Goal: Task Accomplishment & Management: Manage account settings

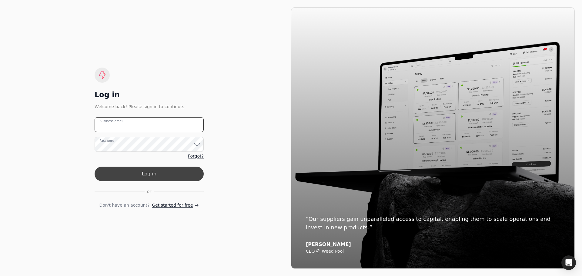
type email "[EMAIL_ADDRESS][PERSON_NAME][DOMAIN_NAME]"
click at [129, 173] on button "Log in" at bounding box center [149, 174] width 109 height 15
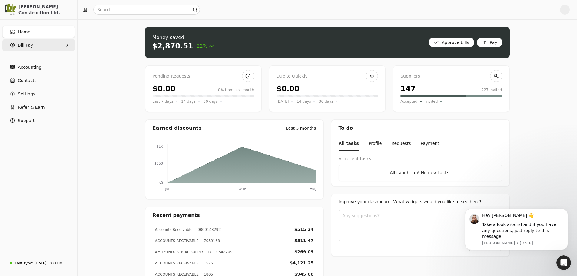
click at [37, 45] on Pay "Bill Pay" at bounding box center [38, 45] width 72 height 12
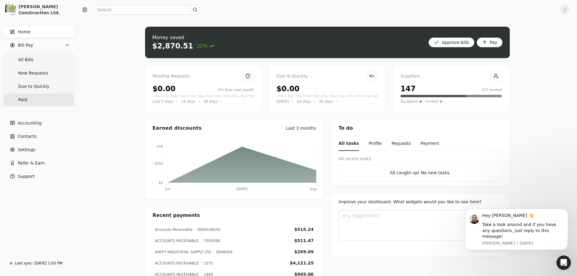
click at [29, 98] on link "Paid" at bounding box center [39, 100] width 70 height 12
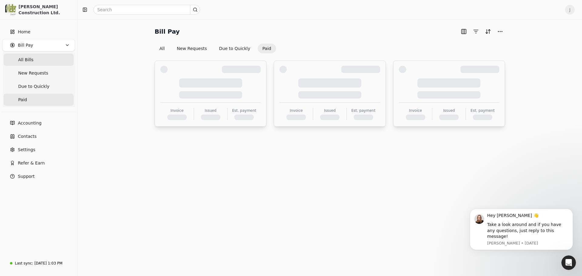
click at [38, 58] on Bills "All Bills" at bounding box center [39, 60] width 70 height 12
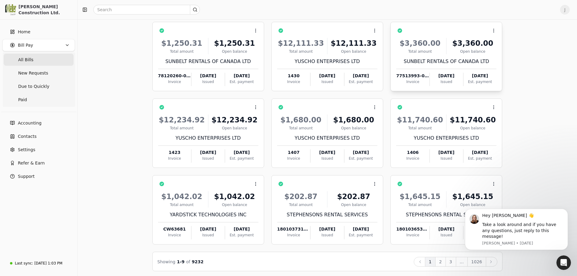
scroll to position [41, 0]
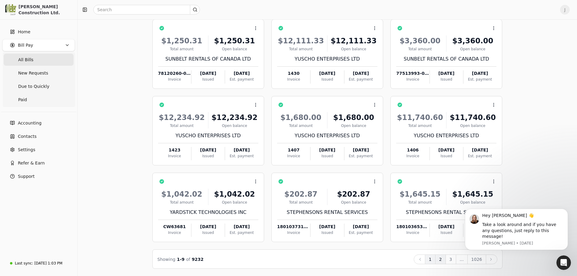
click at [442, 258] on button "2" at bounding box center [440, 260] width 11 height 10
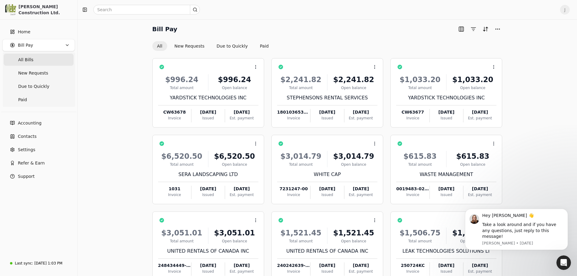
scroll to position [0, 0]
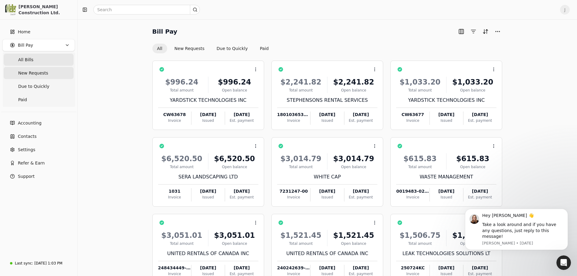
click at [30, 71] on span "New Requests" at bounding box center [33, 73] width 30 height 6
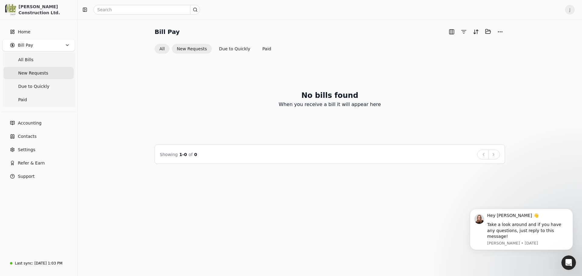
click at [159, 48] on button "All" at bounding box center [162, 49] width 15 height 10
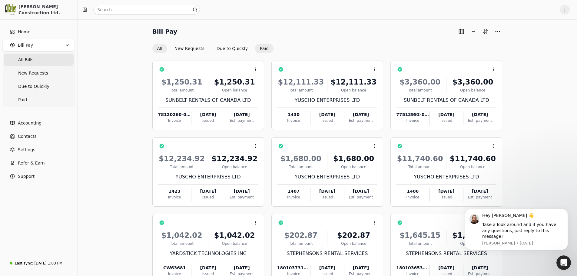
click at [255, 47] on button "Paid" at bounding box center [264, 49] width 18 height 10
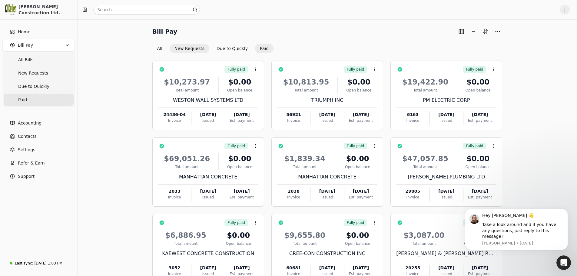
click at [191, 51] on button "New Requests" at bounding box center [190, 49] width 40 height 10
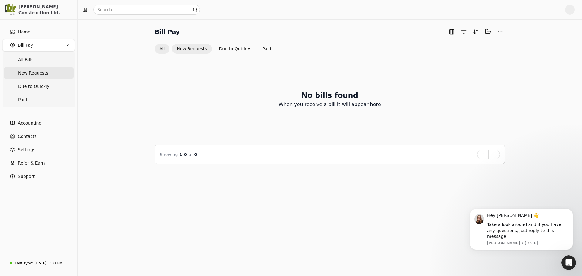
click at [157, 50] on button "All" at bounding box center [162, 49] width 15 height 10
